Goal: Task Accomplishment & Management: Manage account settings

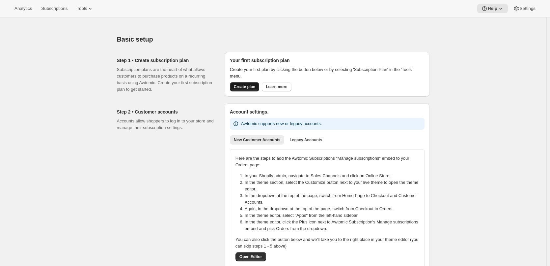
click at [242, 84] on button "Create plan" at bounding box center [244, 86] width 29 height 9
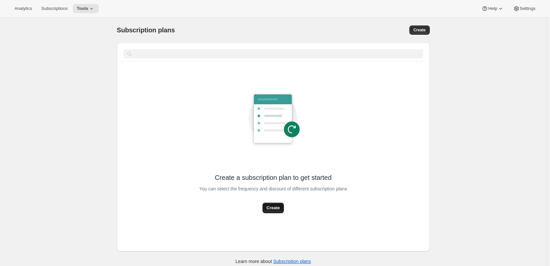
click at [279, 211] on button "Create" at bounding box center [273, 207] width 21 height 11
select select "WEEK"
select select "MONTH"
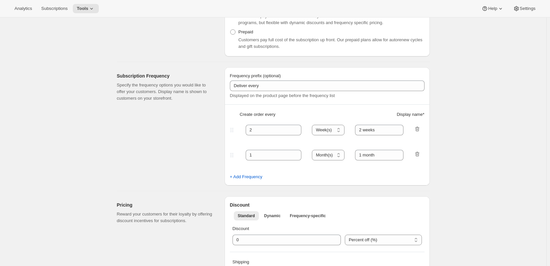
scroll to position [132, 0]
drag, startPoint x: 264, startPoint y: 130, endPoint x: 247, endPoint y: 128, distance: 16.6
click at [247, 128] on input "2" at bounding box center [269, 129] width 46 height 11
type input "1"
click at [341, 127] on select "Day(s) Week(s) Month(s) Year(s)" at bounding box center [328, 129] width 33 height 11
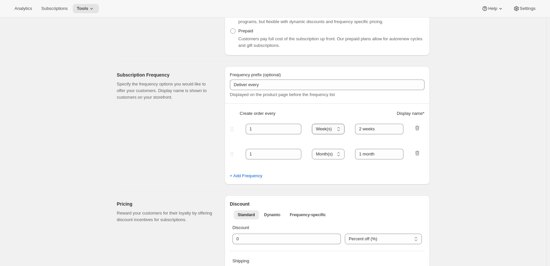
select select "DAY"
click at [314, 124] on select "Day(s) Week(s) Month(s) Year(s)" at bounding box center [328, 129] width 33 height 11
drag, startPoint x: 385, startPoint y: 131, endPoint x: 358, endPoint y: 130, distance: 27.0
click at [358, 130] on input "2 weeks" at bounding box center [379, 129] width 48 height 11
type input "1 day"
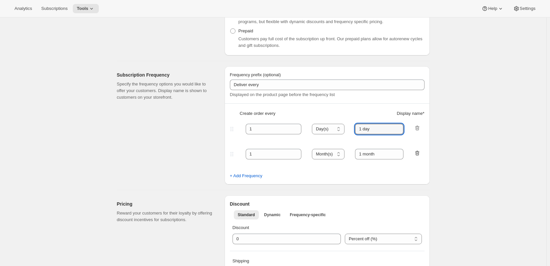
click at [416, 154] on icon "button" at bounding box center [417, 153] width 7 height 7
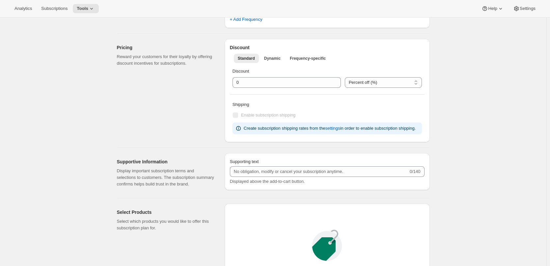
scroll to position [264, 0]
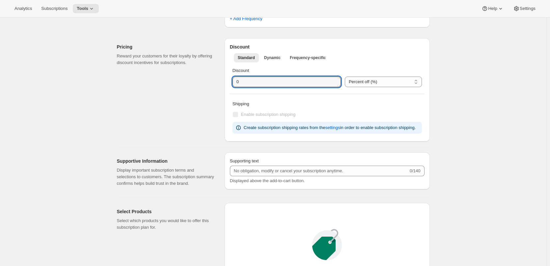
drag, startPoint x: 262, startPoint y: 79, endPoint x: 223, endPoint y: 78, distance: 38.9
click at [223, 78] on div "Pricing Reward your customers for their loyalty by offering discount incentives…" at bounding box center [271, 87] width 318 height 108
type input "5"
click at [319, 160] on div "Supporting text" at bounding box center [327, 160] width 195 height 7
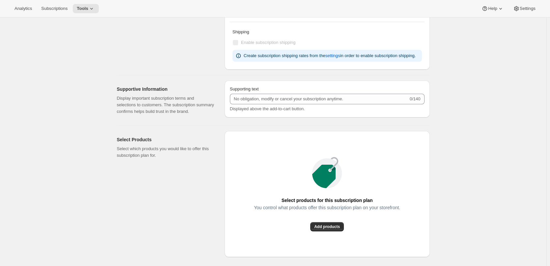
scroll to position [461, 0]
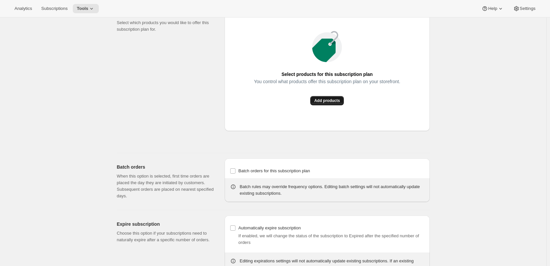
click at [329, 102] on span "Add products" at bounding box center [327, 100] width 26 height 5
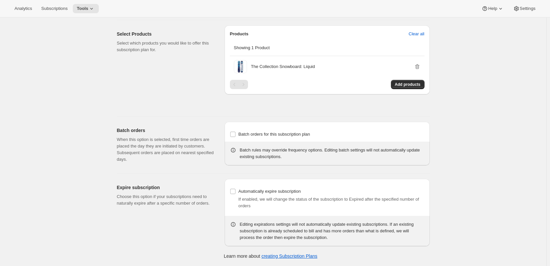
scroll to position [0, 0]
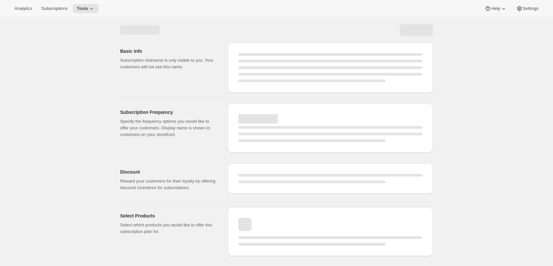
select select "WEEK"
select select "MONTH"
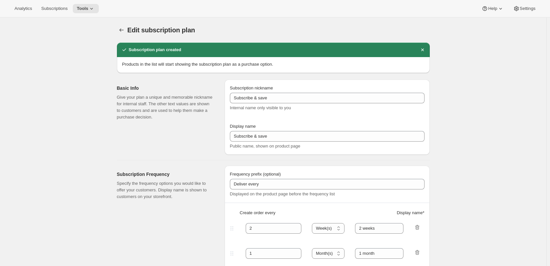
type input "1"
select select "DAY"
type input "1 day"
type input "5"
click at [122, 34] on button "Subscription plans" at bounding box center [121, 29] width 9 height 9
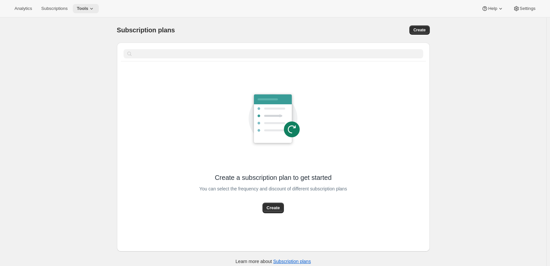
click at [81, 11] on span "Tools" at bounding box center [83, 8] width 12 height 5
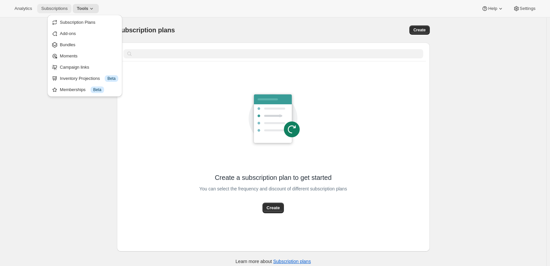
click at [61, 7] on span "Subscriptions" at bounding box center [54, 8] width 26 height 5
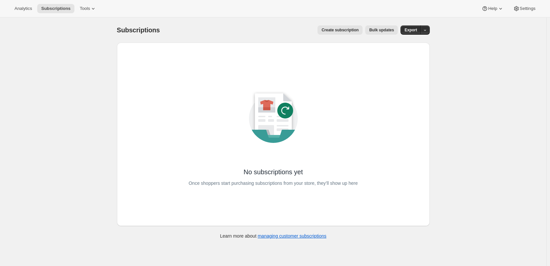
click at [75, 2] on div "Analytics Subscriptions Tools Help Settings" at bounding box center [275, 8] width 550 height 17
click at [90, 11] on icon at bounding box center [93, 8] width 7 height 7
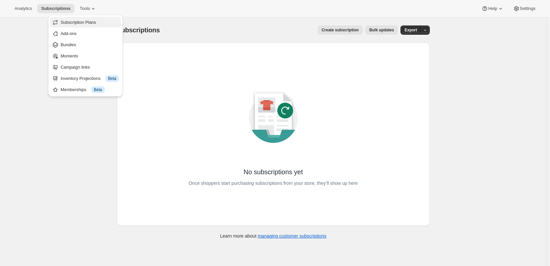
click at [88, 20] on span "Subscription Plans" at bounding box center [79, 22] width 36 height 5
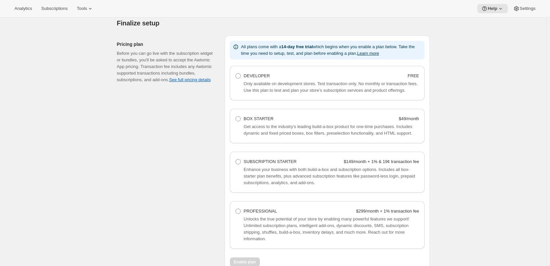
scroll to position [510, 0]
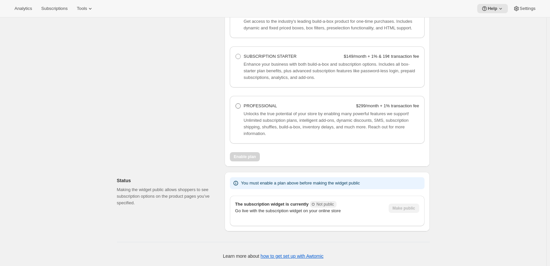
click at [241, 103] on span at bounding box center [238, 105] width 5 height 5
click at [236, 103] on Professional "PROFESSIONAL $299/month + 1% transaction fee" at bounding box center [236, 103] width 0 height 0
radio Professional "true"
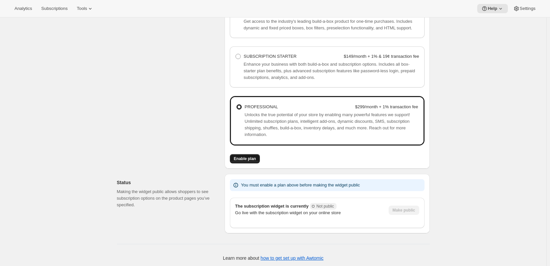
click at [242, 156] on span "Enable plan" at bounding box center [245, 158] width 22 height 5
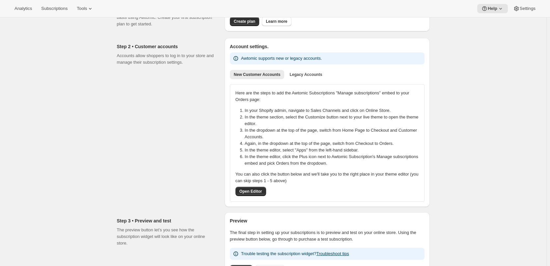
scroll to position [66, 0]
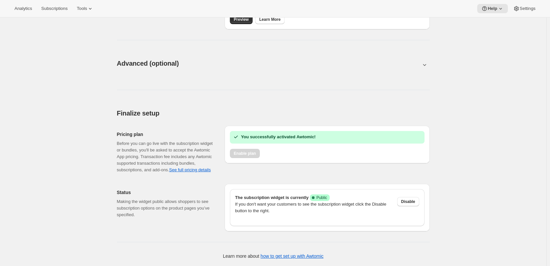
scroll to position [117, 0]
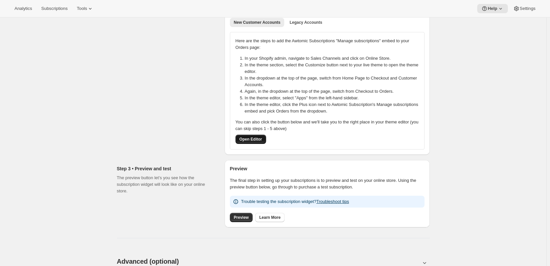
click at [250, 138] on span "Open Editor" at bounding box center [250, 138] width 23 height 5
click at [254, 137] on span "Open Editor" at bounding box center [250, 138] width 23 height 5
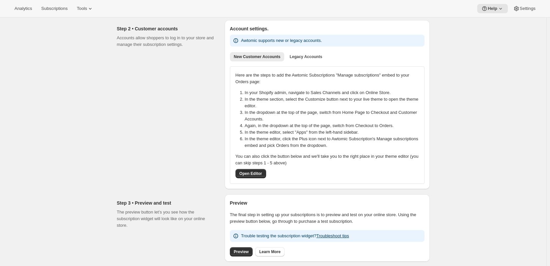
scroll to position [0, 0]
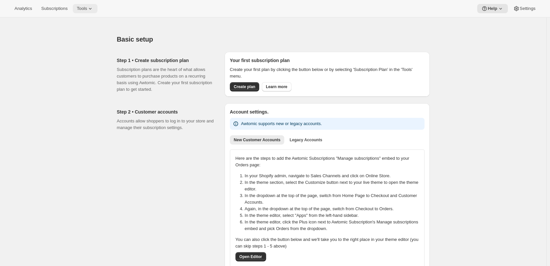
click at [81, 6] on span "Tools" at bounding box center [82, 8] width 10 height 5
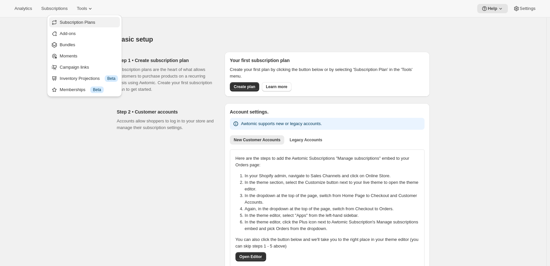
click at [87, 19] on span "Subscription Plans" at bounding box center [89, 22] width 58 height 7
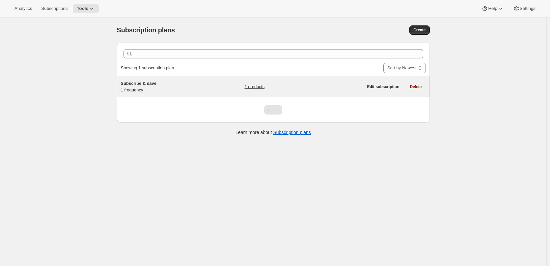
click at [258, 87] on link "1 products" at bounding box center [254, 86] width 20 height 7
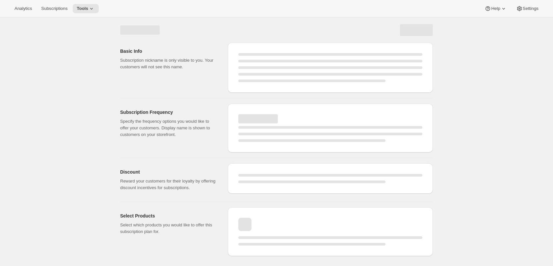
select select "WEEK"
select select "MONTH"
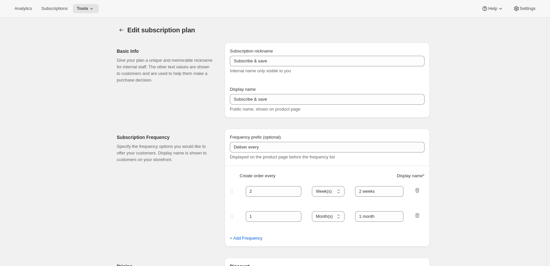
type input "1"
select select "DAY"
type input "1 day"
type input "5"
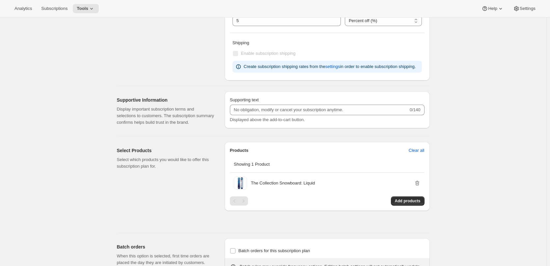
scroll to position [264, 0]
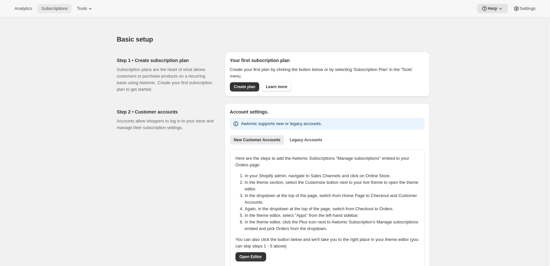
click at [47, 9] on span "Subscriptions" at bounding box center [54, 8] width 26 height 5
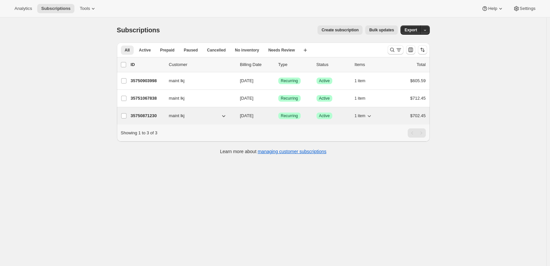
click at [151, 112] on div "35750871230 maint lkj 09/30/2025 Success Recurring Success Active 1 item $702.45" at bounding box center [278, 115] width 295 height 9
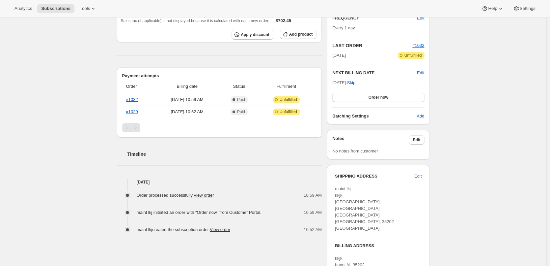
scroll to position [132, 0]
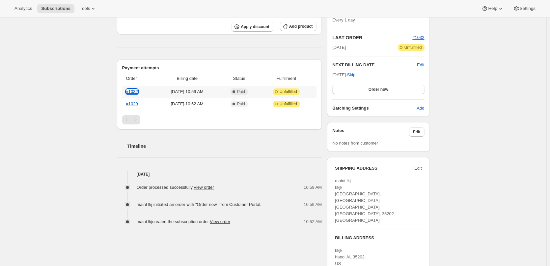
click at [133, 90] on link "#1032" at bounding box center [132, 91] width 12 height 5
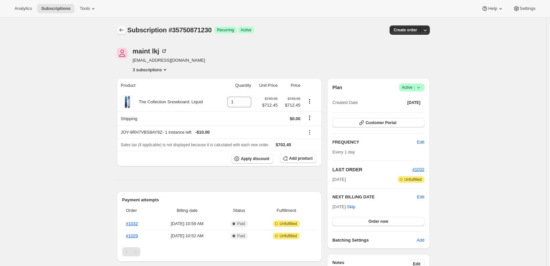
click at [123, 29] on icon "Subscriptions" at bounding box center [121, 30] width 7 height 7
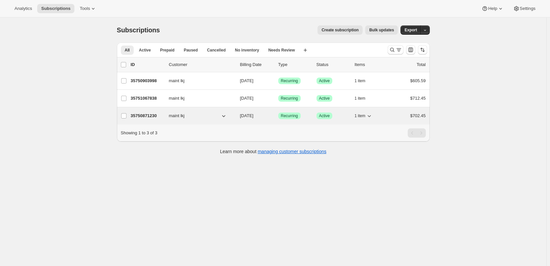
click at [153, 115] on p "35750871230" at bounding box center [147, 115] width 33 height 7
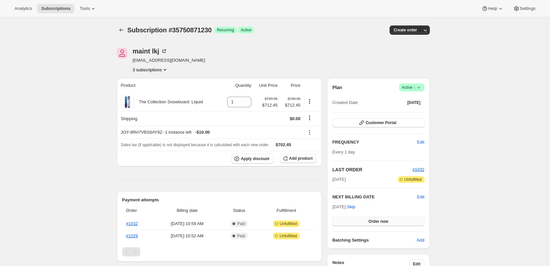
click at [386, 220] on span "Order now" at bounding box center [379, 220] width 20 height 5
click at [385, 219] on span "Click to confirm" at bounding box center [378, 220] width 30 height 5
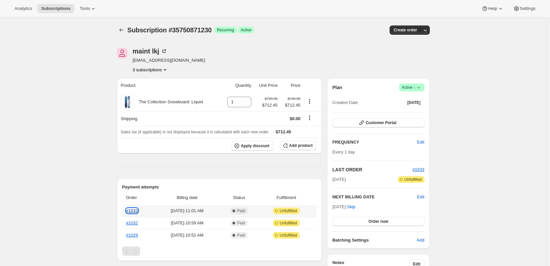
click at [132, 208] on link "#1033" at bounding box center [132, 210] width 12 height 5
click at [421, 196] on span "Edit" at bounding box center [420, 196] width 7 height 7
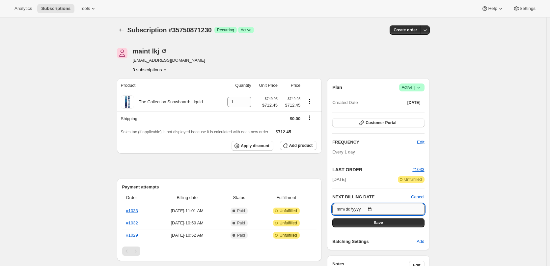
click at [370, 209] on input "2025-09-30" at bounding box center [378, 208] width 92 height 11
type input "2025-10-03"
click at [377, 219] on button "Save" at bounding box center [378, 222] width 92 height 9
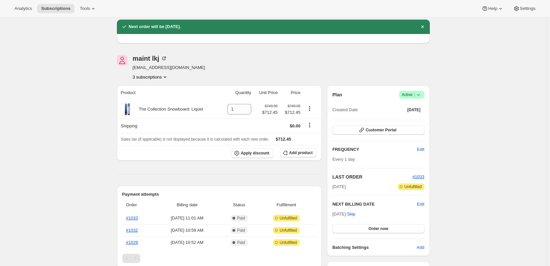
scroll to position [33, 0]
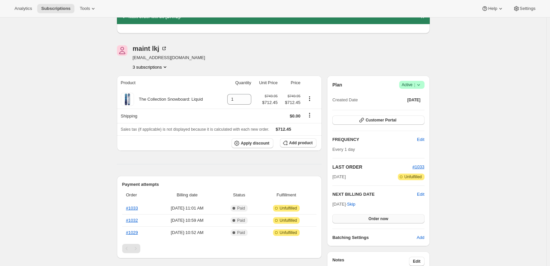
click at [382, 221] on button "Order now" at bounding box center [378, 218] width 92 height 9
click at [384, 218] on span "Click to confirm" at bounding box center [378, 218] width 30 height 5
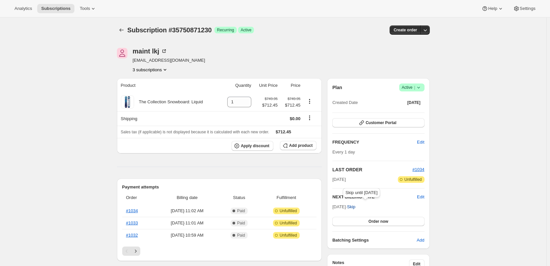
click at [355, 207] on span "Skip" at bounding box center [351, 206] width 8 height 7
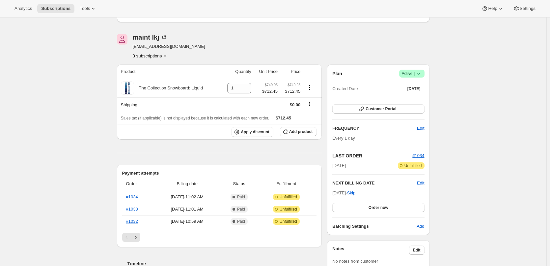
scroll to position [66, 0]
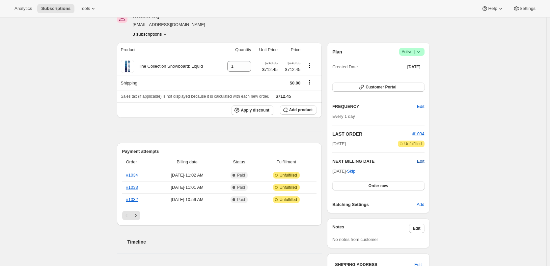
click at [421, 160] on span "Edit" at bounding box center [420, 161] width 7 height 7
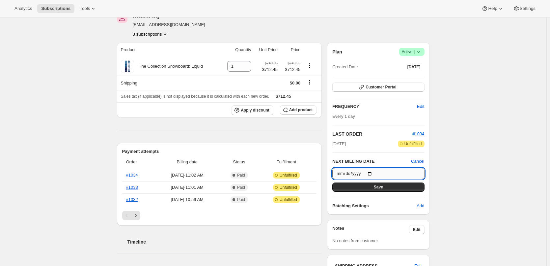
click at [348, 172] on input "2025-10-01" at bounding box center [378, 173] width 92 height 11
click at [372, 171] on input "2025-10-01" at bounding box center [378, 173] width 92 height 11
type input "2025-10-02"
click at [379, 187] on span "Save" at bounding box center [378, 186] width 9 height 5
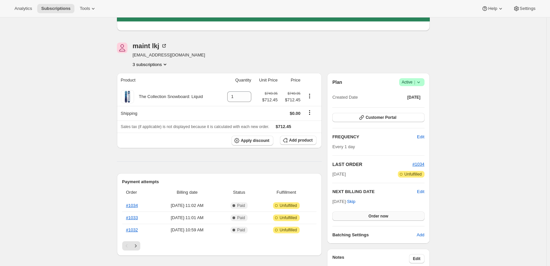
click at [379, 215] on span "Order now" at bounding box center [379, 215] width 20 height 5
click at [379, 215] on span "Click to confirm" at bounding box center [378, 215] width 30 height 5
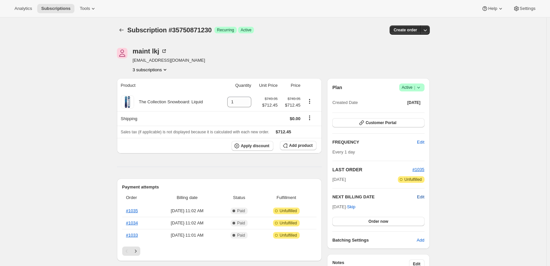
click at [420, 196] on span "Edit" at bounding box center [420, 196] width 7 height 7
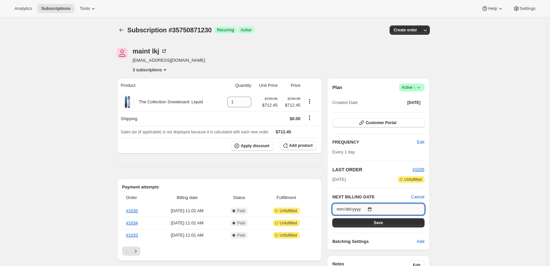
click at [372, 208] on input "[DATE]" at bounding box center [378, 208] width 92 height 11
type input "[DATE]"
click at [369, 220] on button "Save" at bounding box center [378, 222] width 92 height 9
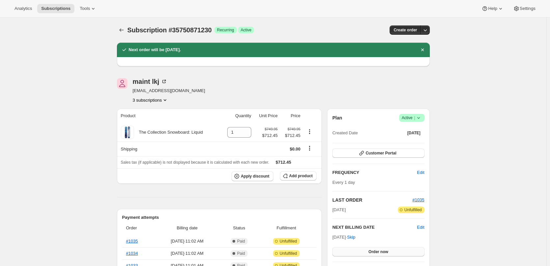
click at [366, 254] on button "Order now" at bounding box center [378, 251] width 92 height 9
click at [366, 254] on button "Click to confirm" at bounding box center [378, 251] width 92 height 9
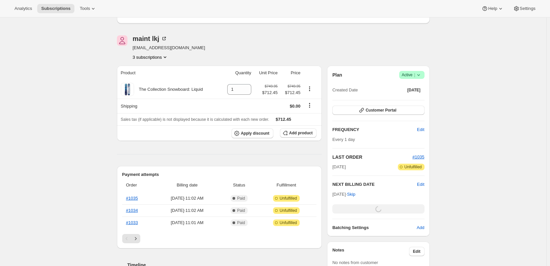
scroll to position [132, 0]
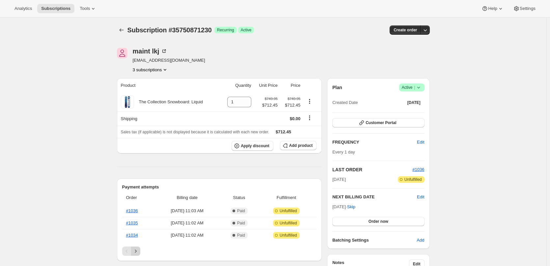
click at [136, 250] on icon "Next" at bounding box center [136, 250] width 2 height 3
click at [128, 250] on icon "Previous" at bounding box center [127, 250] width 7 height 7
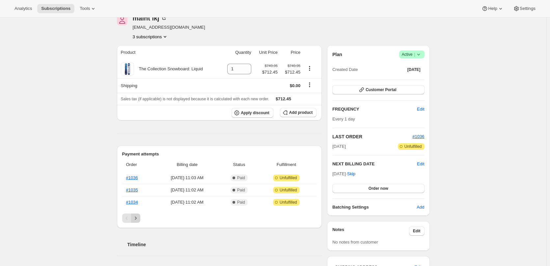
click at [139, 216] on icon "Next" at bounding box center [135, 217] width 7 height 7
click at [126, 216] on icon "Previous" at bounding box center [127, 217] width 7 height 7
click at [136, 202] on link "#1034" at bounding box center [132, 201] width 12 height 5
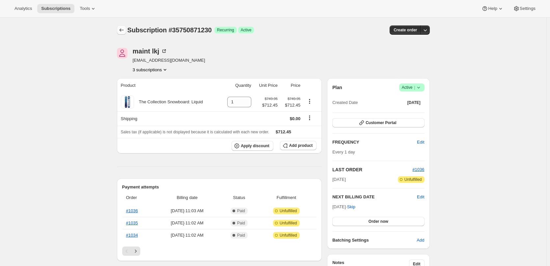
click at [122, 30] on icon "Subscriptions" at bounding box center [121, 30] width 7 height 7
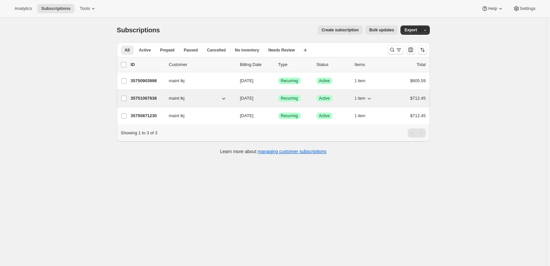
click at [152, 97] on p "35751067838" at bounding box center [147, 98] width 33 height 7
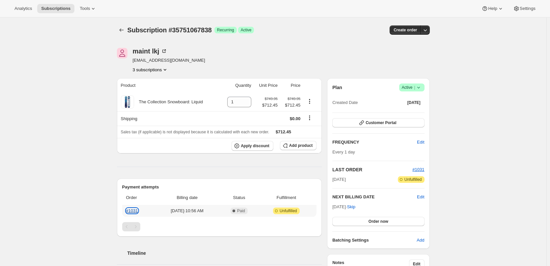
click at [130, 208] on link "#1031" at bounding box center [132, 210] width 12 height 5
click at [379, 221] on span "Order now" at bounding box center [379, 220] width 20 height 5
click at [380, 221] on span "Click to confirm" at bounding box center [378, 220] width 30 height 5
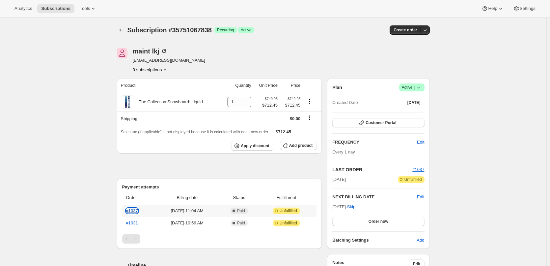
click at [134, 209] on link "#1037" at bounding box center [132, 210] width 12 height 5
click at [122, 28] on icon "Subscriptions" at bounding box center [121, 30] width 7 height 7
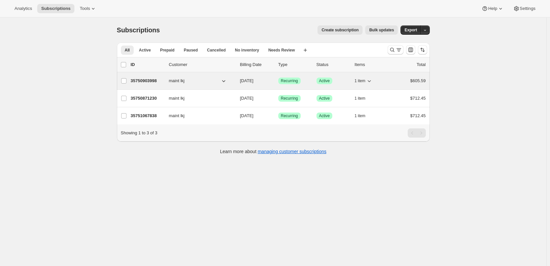
click at [151, 80] on p "35750903998" at bounding box center [147, 80] width 33 height 7
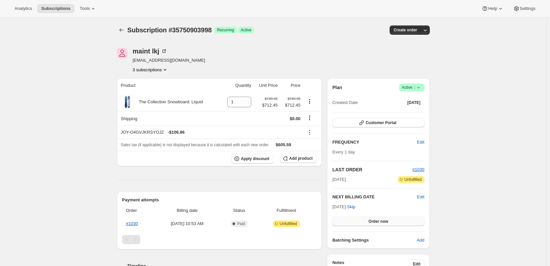
click at [387, 224] on button "Order now" at bounding box center [378, 220] width 92 height 9
click at [387, 220] on span "Click to confirm" at bounding box center [378, 220] width 30 height 5
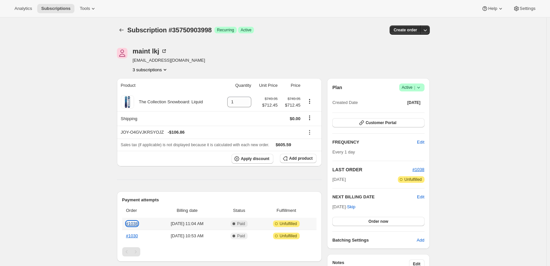
click at [130, 222] on link "#1038" at bounding box center [132, 223] width 12 height 5
click at [124, 28] on icon "Subscriptions" at bounding box center [121, 30] width 7 height 7
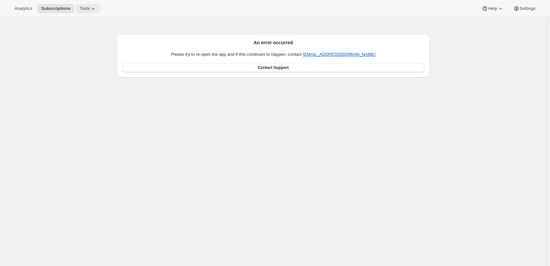
click at [80, 6] on span "Tools" at bounding box center [85, 8] width 10 height 5
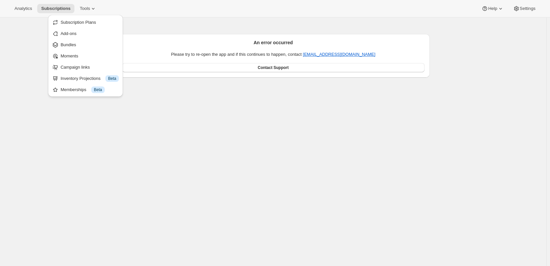
click at [285, 81] on div "An error occurred Please try to re-open the app and if this continues to happen…" at bounding box center [273, 150] width 547 height 266
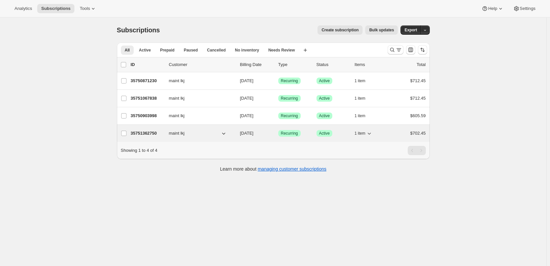
click at [146, 131] on p "35751362750" at bounding box center [147, 133] width 33 height 7
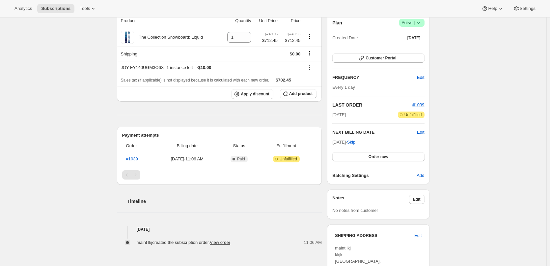
scroll to position [66, 0]
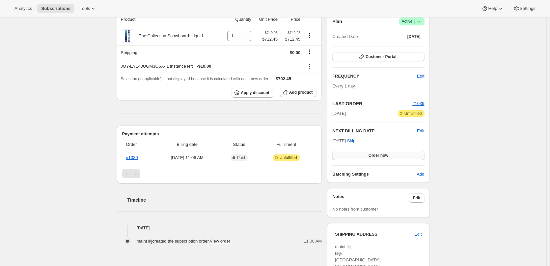
click at [392, 155] on button "Order now" at bounding box center [378, 155] width 92 height 9
click at [384, 154] on span "Click to confirm" at bounding box center [378, 155] width 30 height 5
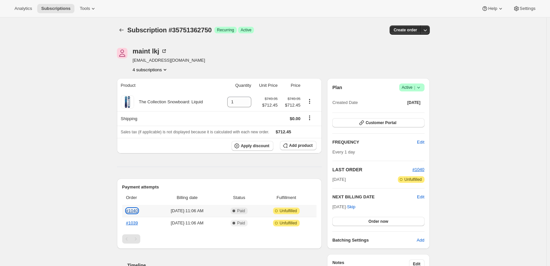
click at [137, 211] on link "#1040" at bounding box center [132, 210] width 12 height 5
